Goal: Task Accomplishment & Management: Complete application form

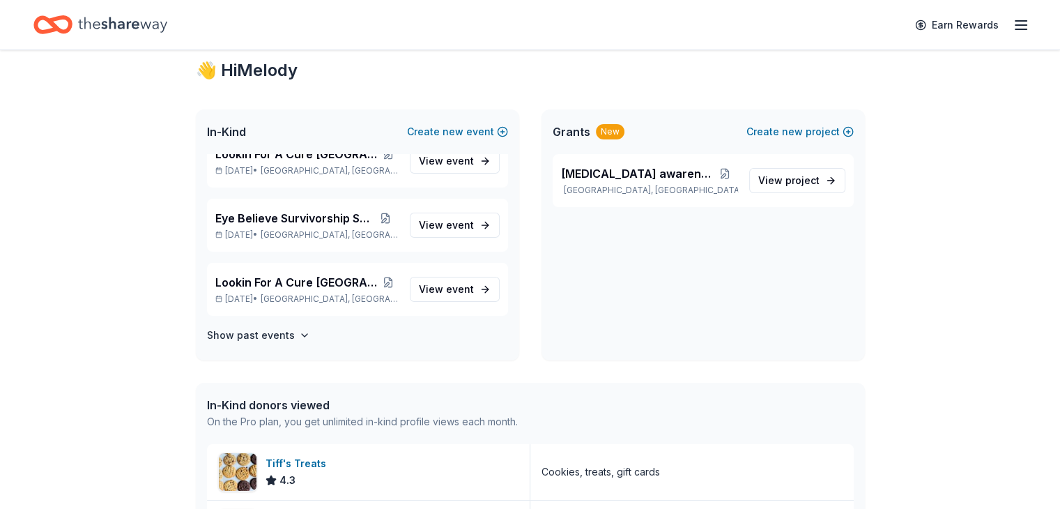
scroll to position [70, 0]
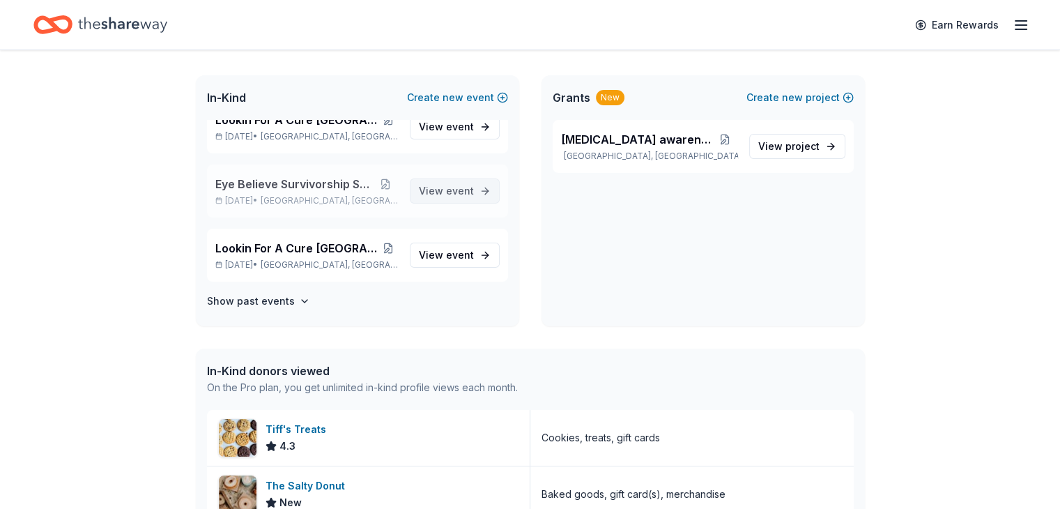
click at [446, 193] on span "event" at bounding box center [460, 191] width 28 height 12
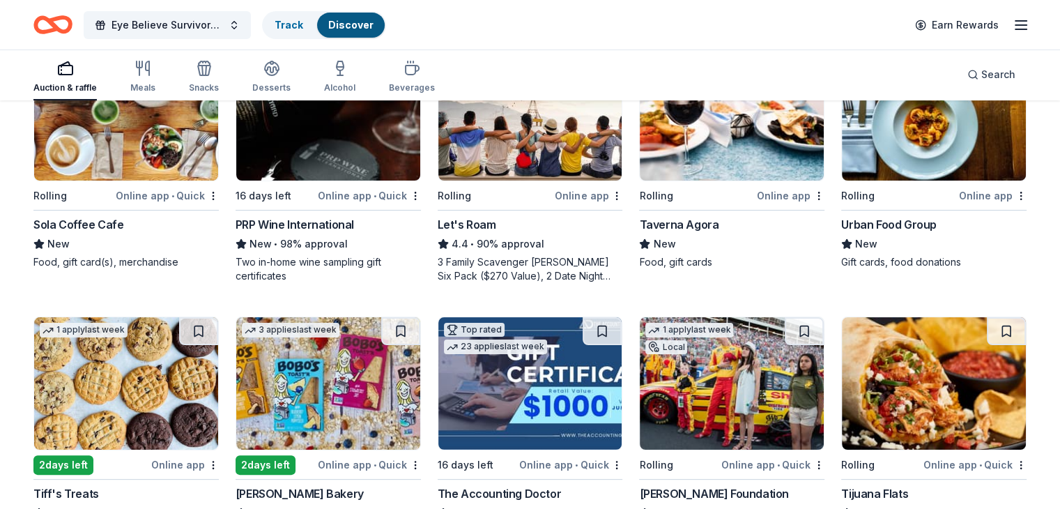
scroll to position [139, 0]
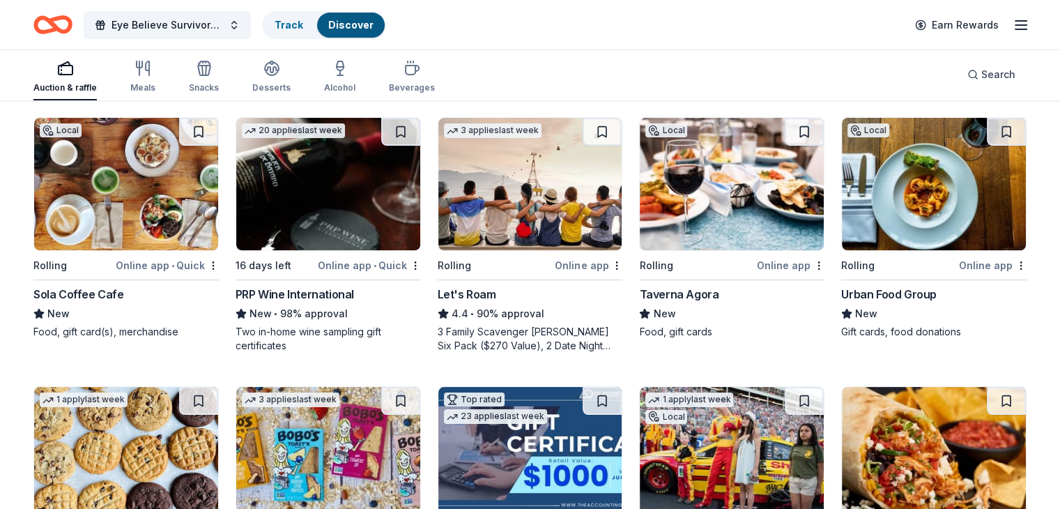
click at [131, 184] on img at bounding box center [126, 184] width 184 height 132
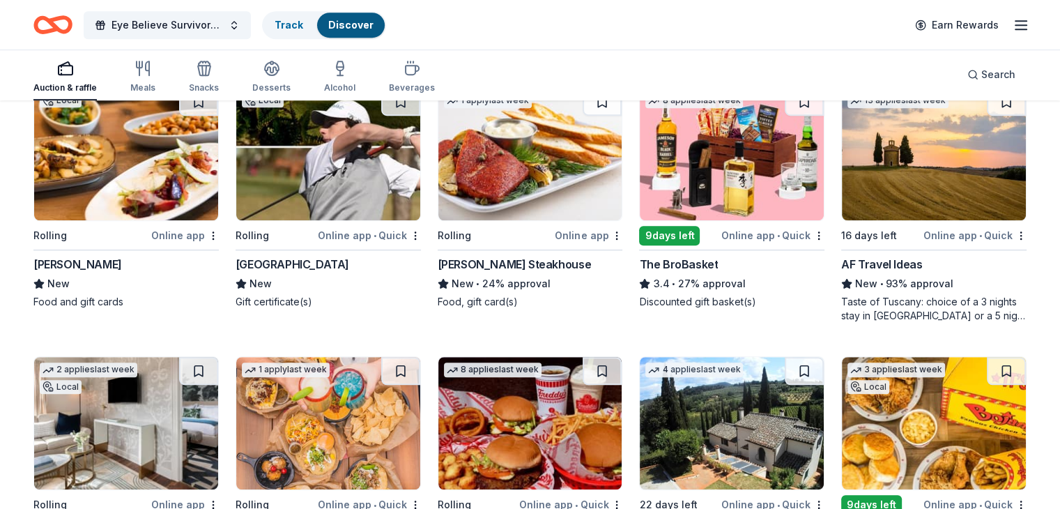
scroll to position [901, 0]
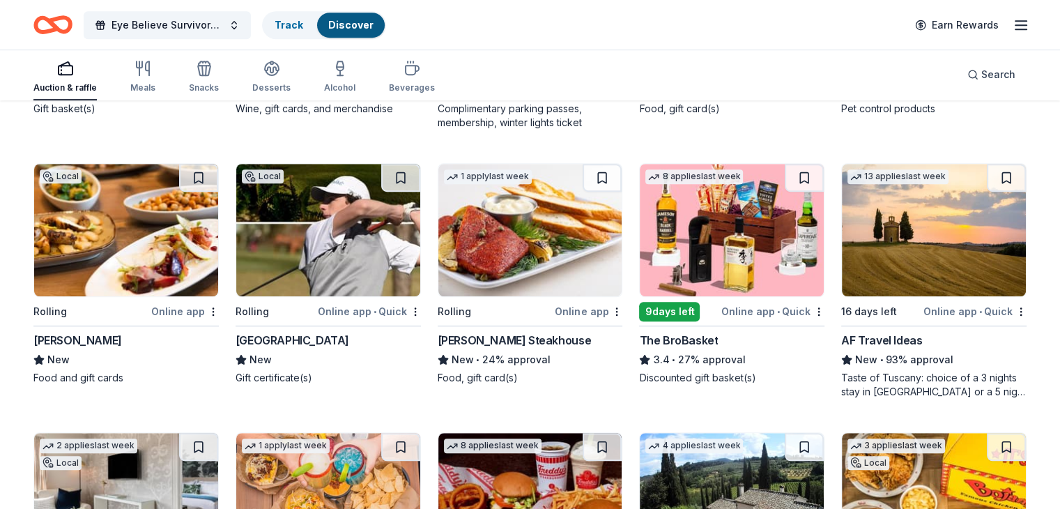
click at [146, 256] on img at bounding box center [126, 230] width 184 height 132
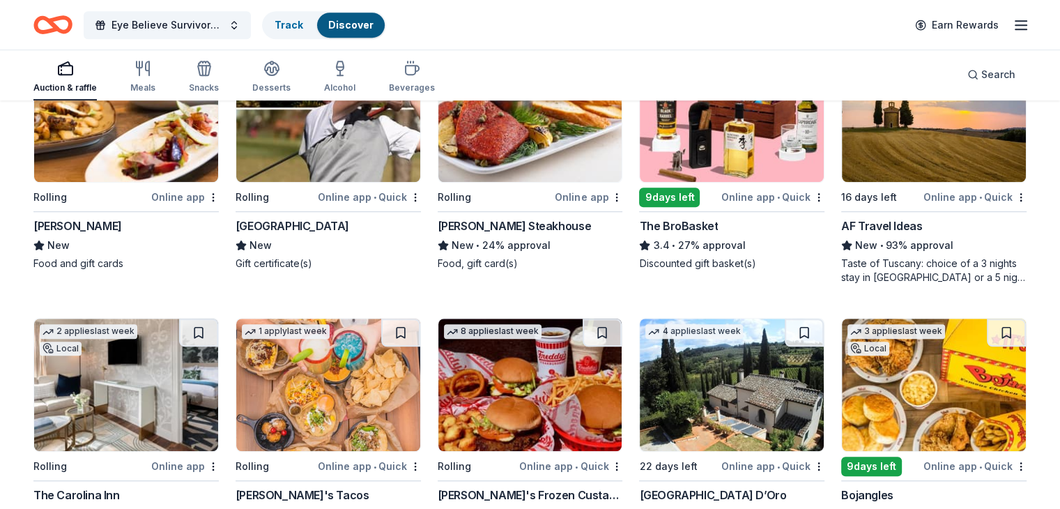
scroll to position [1040, 0]
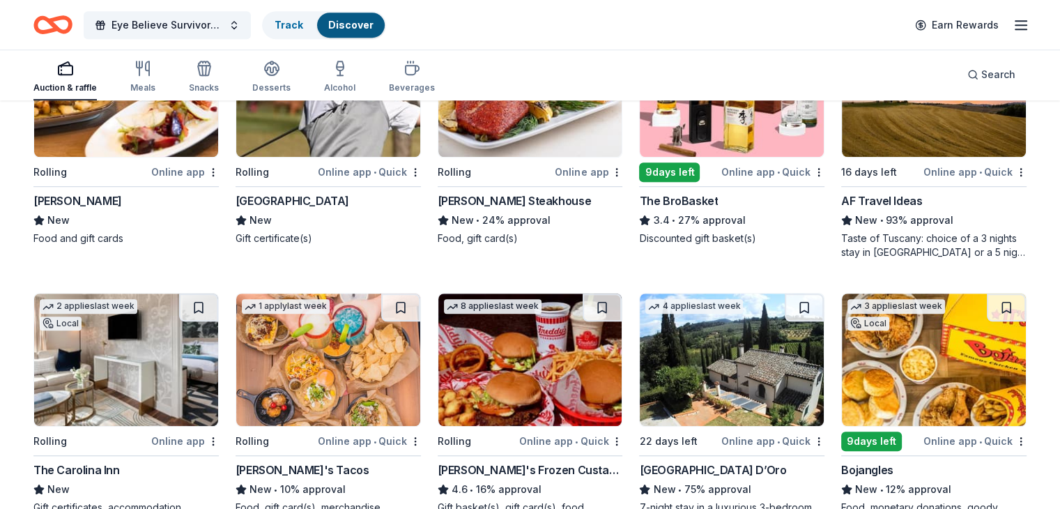
click at [346, 370] on img at bounding box center [328, 360] width 184 height 132
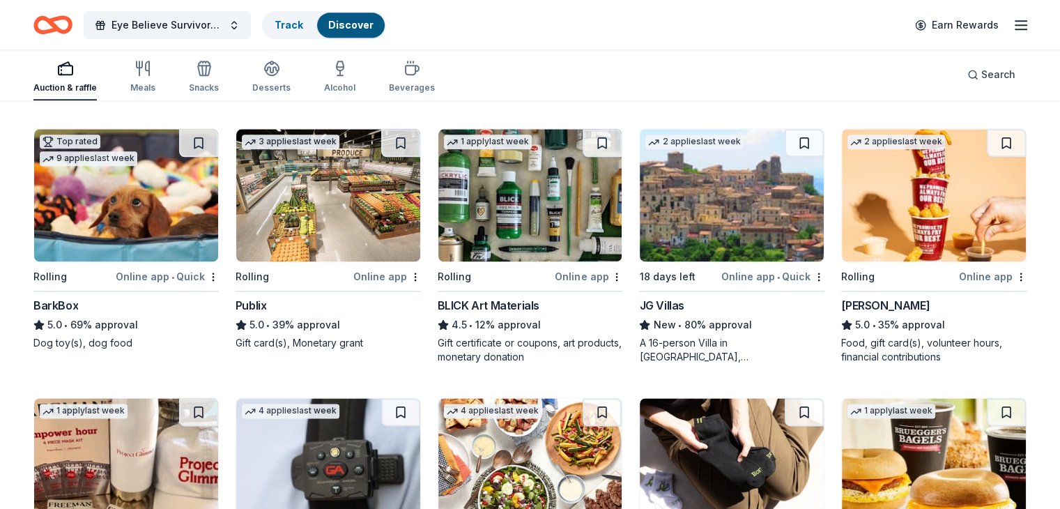
scroll to position [1927, 0]
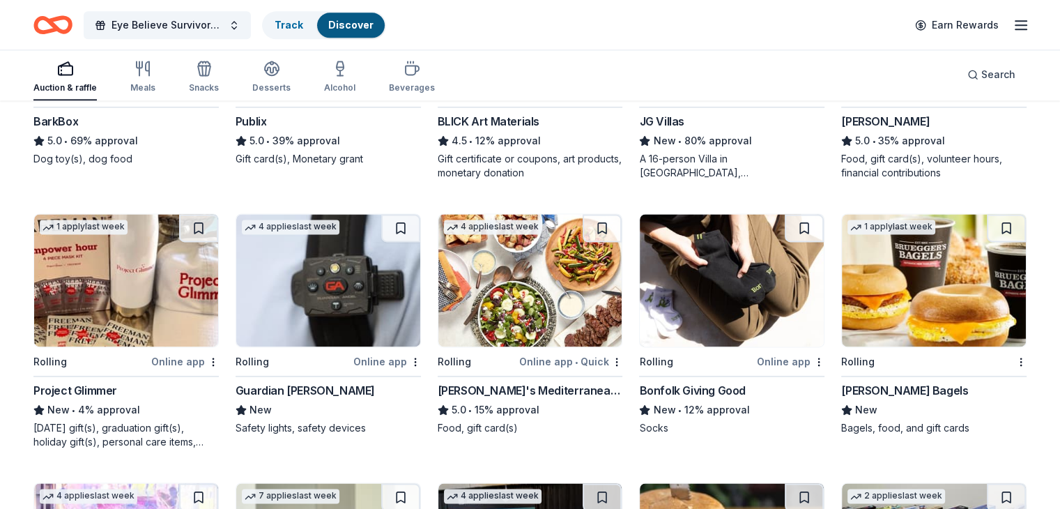
click at [509, 304] on img at bounding box center [531, 280] width 184 height 132
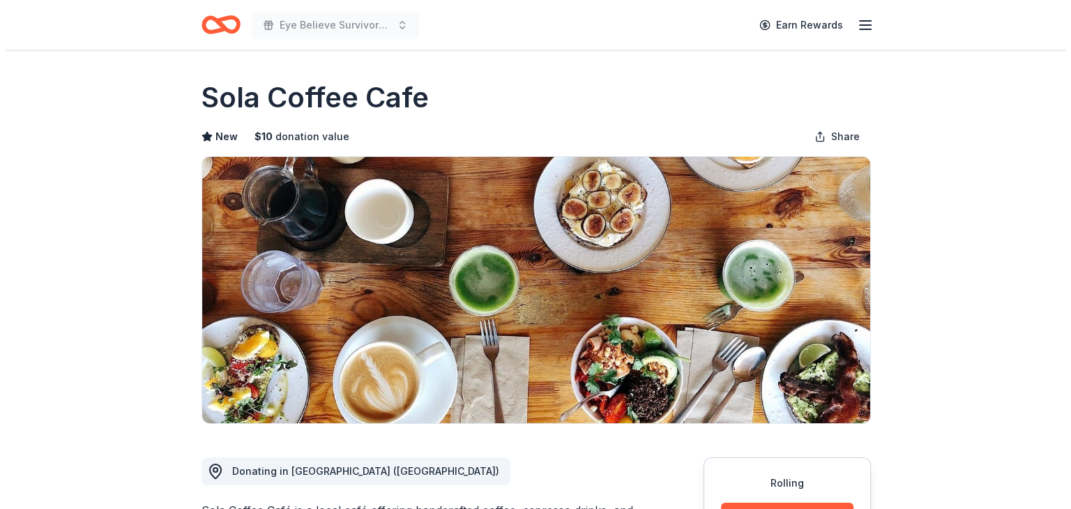
scroll to position [418, 0]
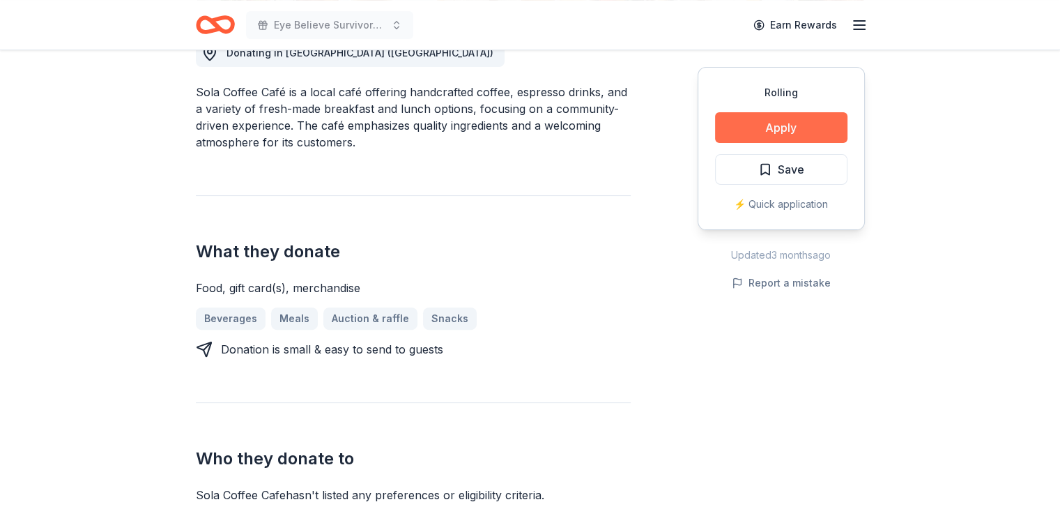
click at [764, 125] on button "Apply" at bounding box center [781, 127] width 132 height 31
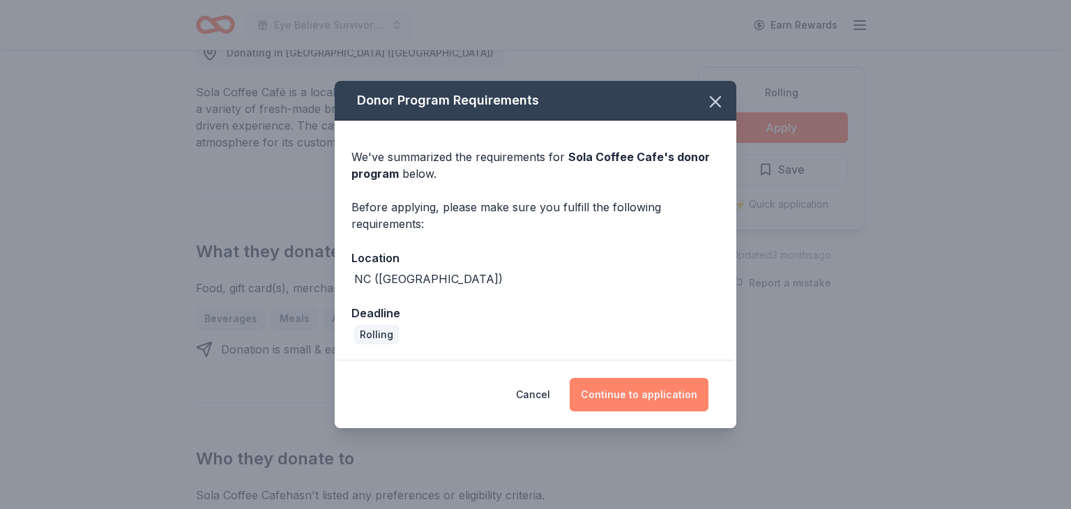
click at [630, 395] on button "Continue to application" at bounding box center [639, 394] width 139 height 33
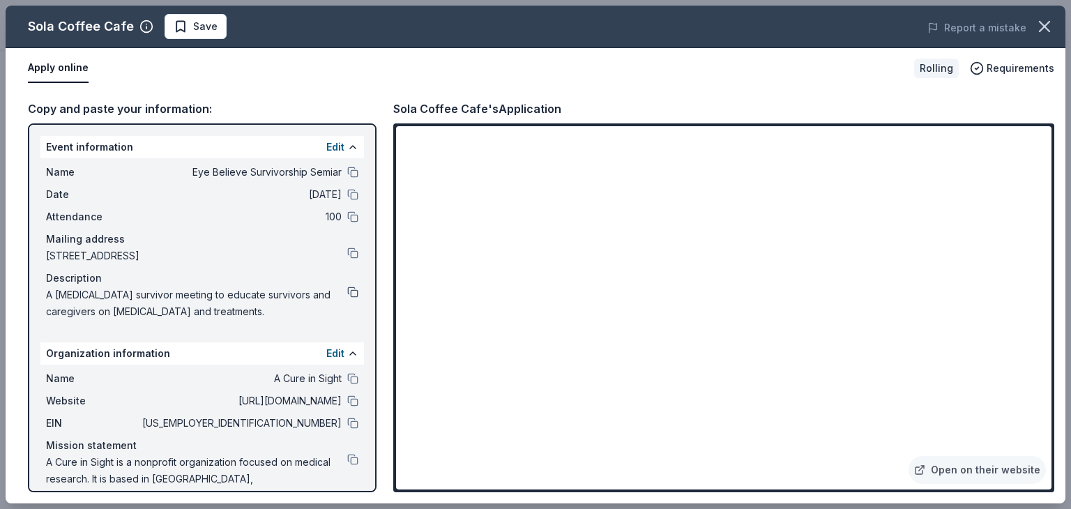
click at [347, 288] on button at bounding box center [352, 292] width 11 height 11
click at [347, 456] on button at bounding box center [352, 459] width 11 height 11
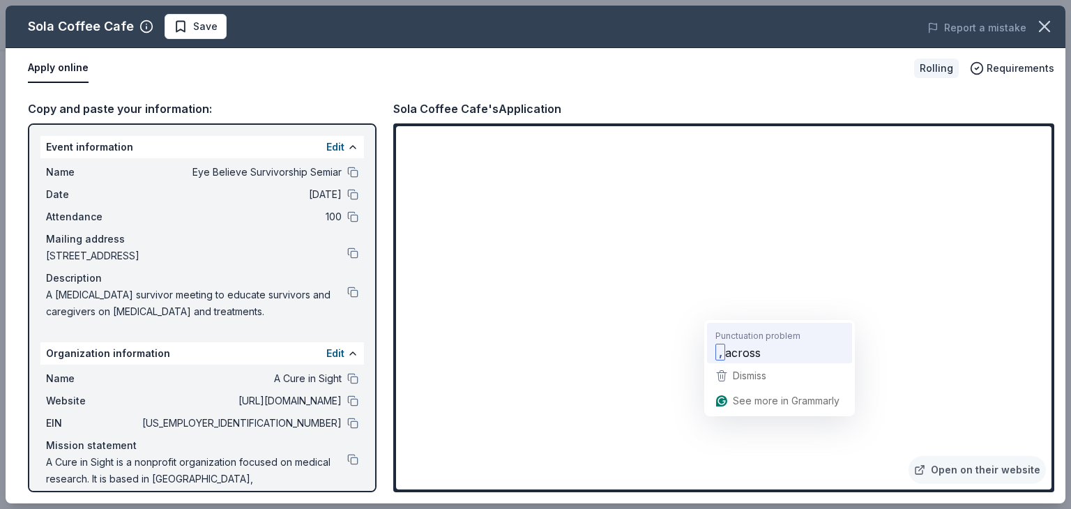
click at [740, 358] on span "across" at bounding box center [743, 352] width 36 height 17
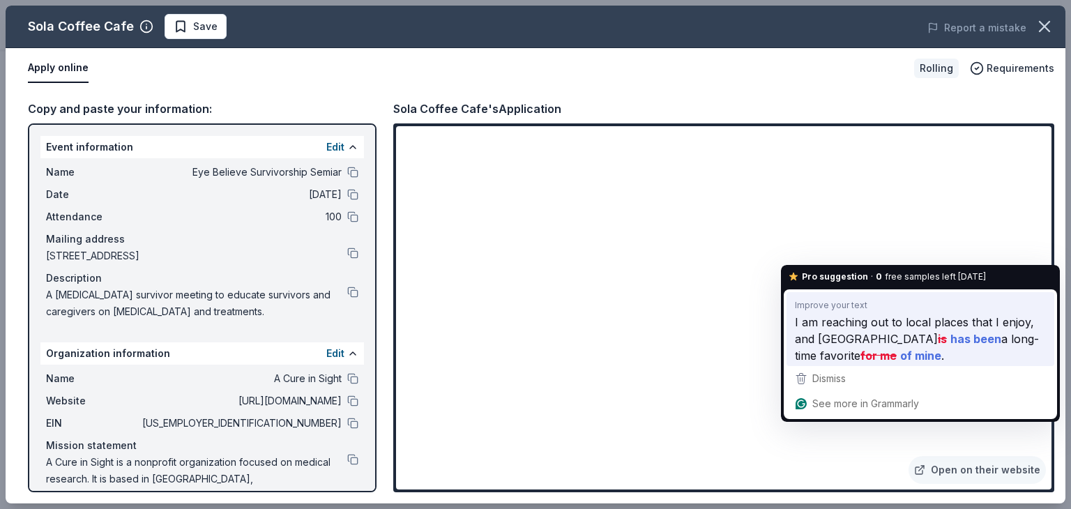
click at [853, 330] on span "I am reaching out to local places that I enjoy, and Sola Coffee Cafe" at bounding box center [914, 330] width 239 height 34
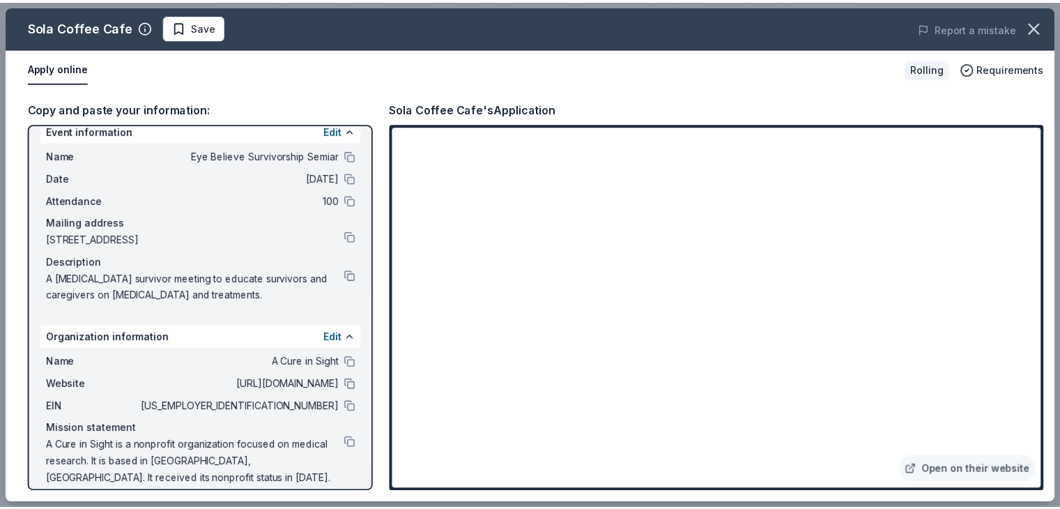
scroll to position [29, 0]
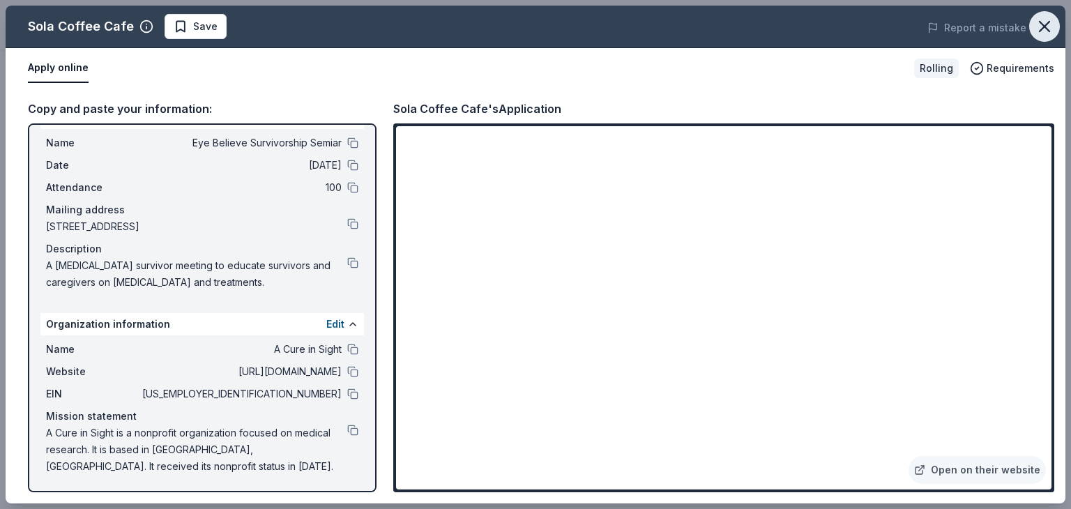
click at [1040, 29] on icon "button" at bounding box center [1045, 27] width 20 height 20
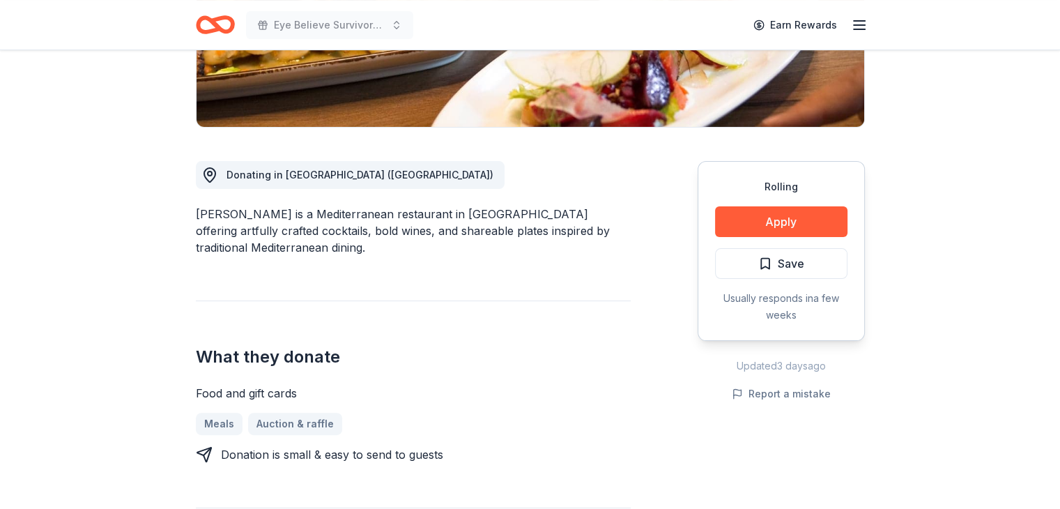
scroll to position [349, 0]
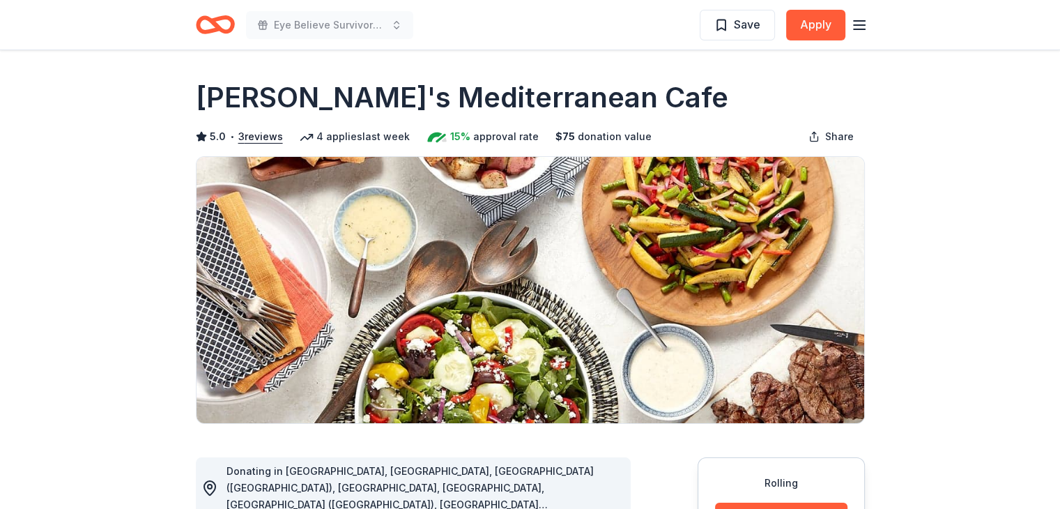
scroll to position [209, 0]
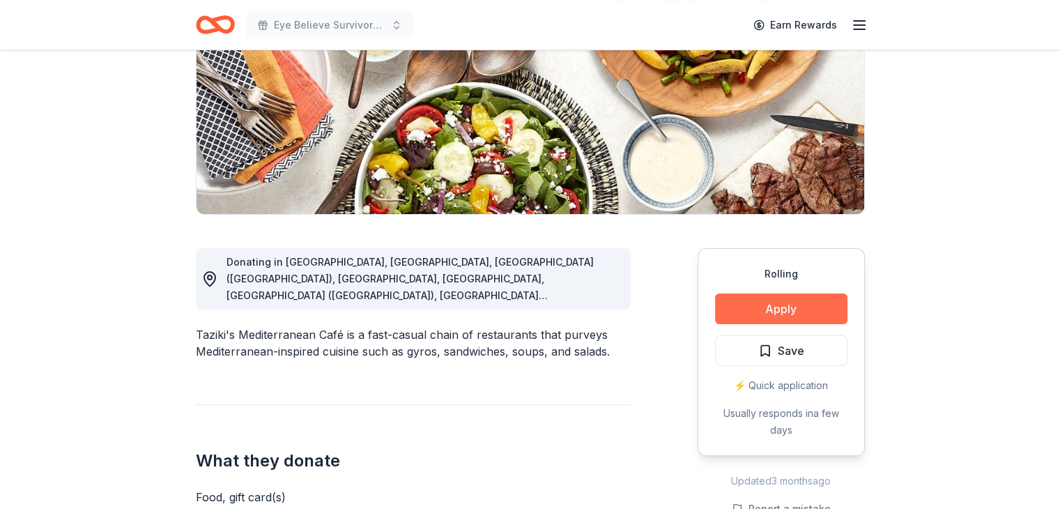
click at [796, 313] on button "Apply" at bounding box center [781, 309] width 132 height 31
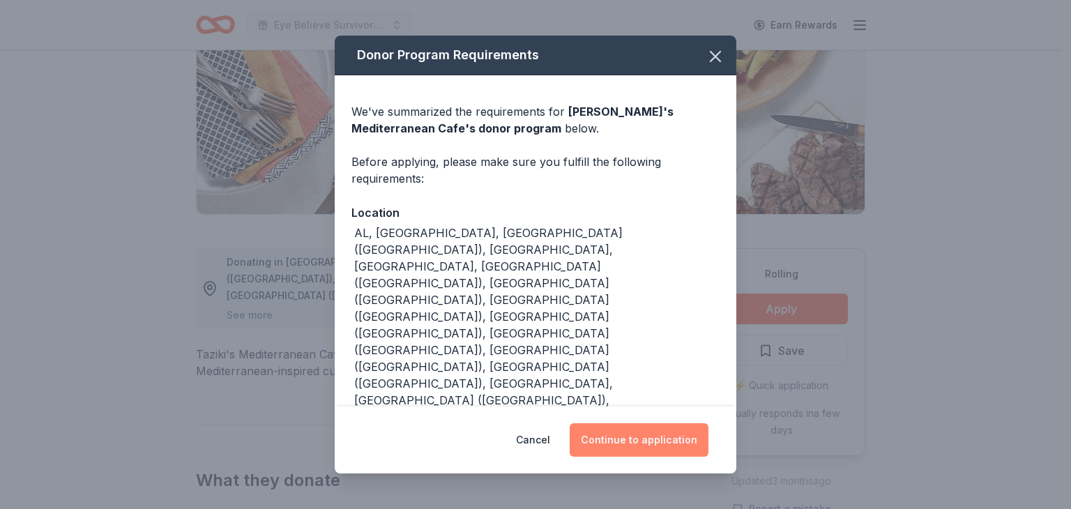
click at [678, 423] on button "Continue to application" at bounding box center [639, 439] width 139 height 33
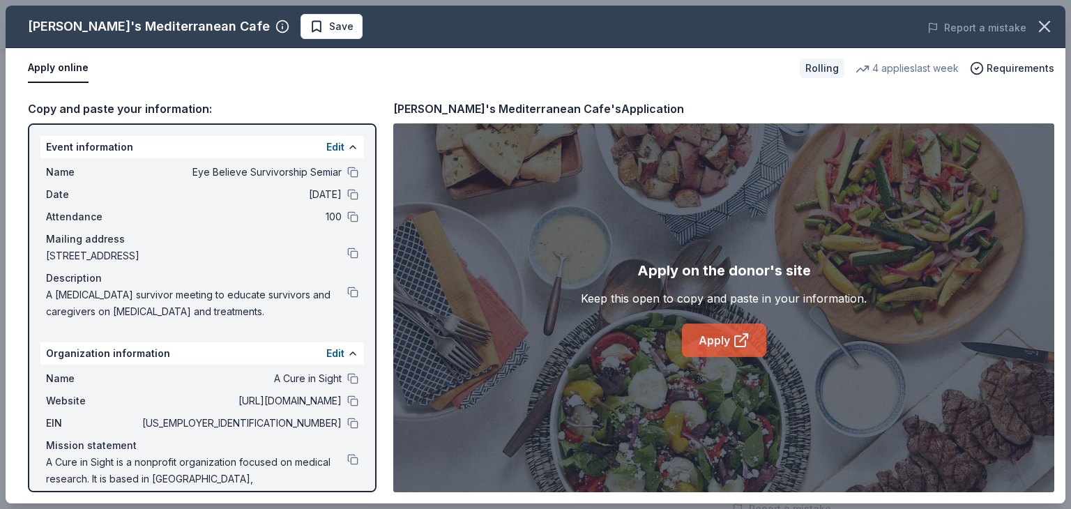
click at [717, 344] on link "Apply" at bounding box center [724, 340] width 84 height 33
click at [1049, 22] on icon "button" at bounding box center [1045, 27] width 10 height 10
